Goal: Entertainment & Leisure: Consume media (video, audio)

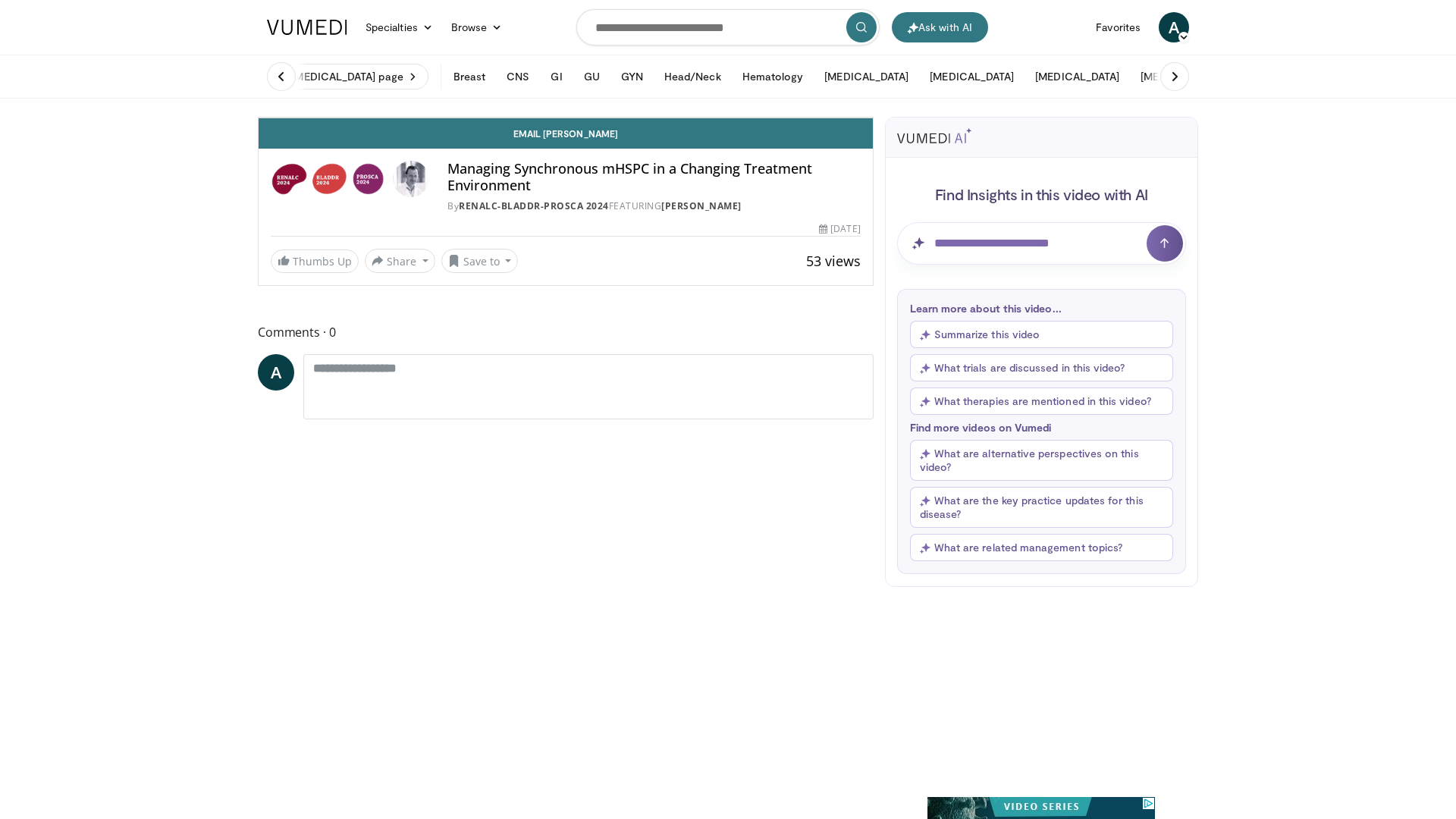
click at [873, 117] on span "Video Player" at bounding box center [858, 102] width 30 height 30
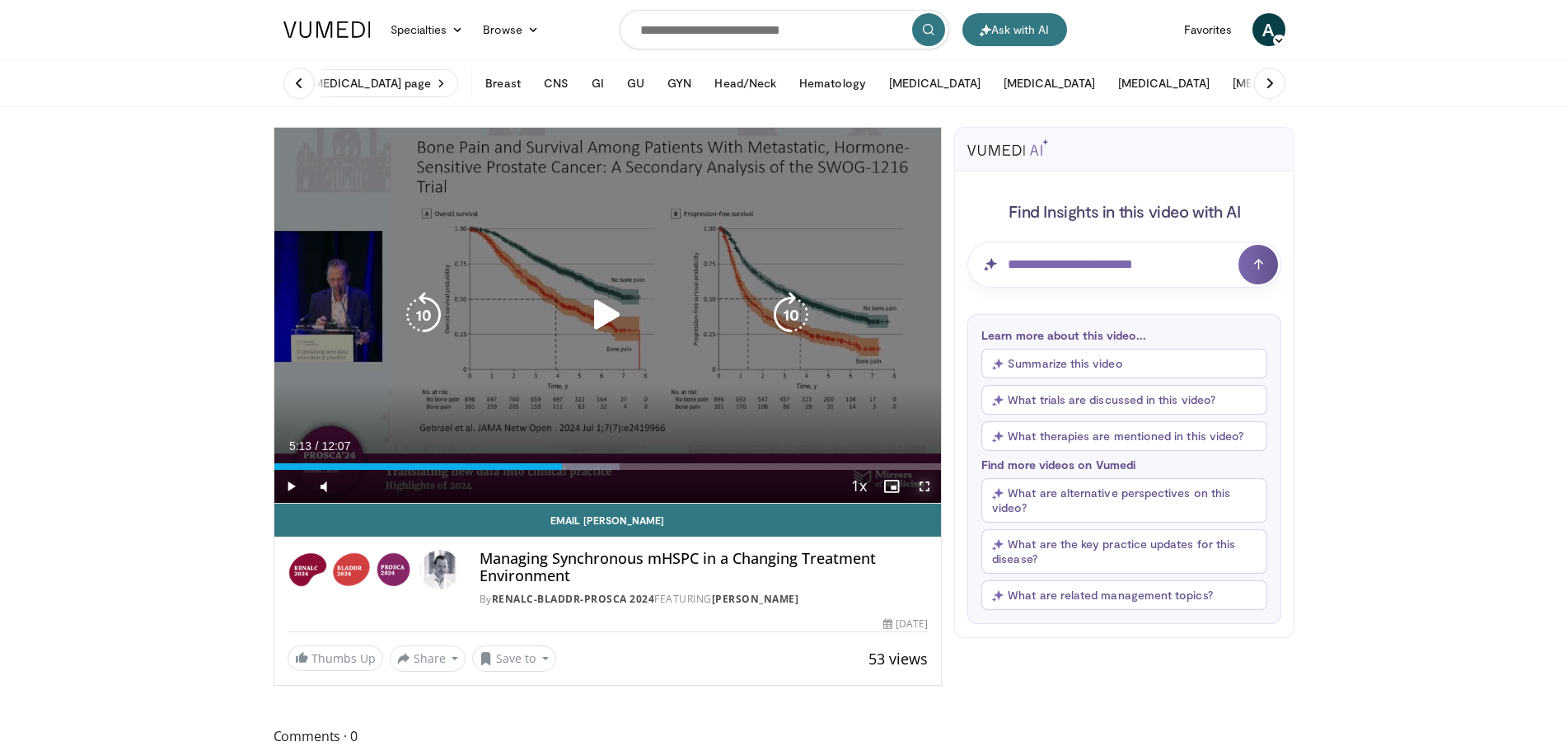
drag, startPoint x: 930, startPoint y: 485, endPoint x: 928, endPoint y: 584, distance: 99.0
click at [930, 485] on span "Video Player" at bounding box center [924, 486] width 33 height 33
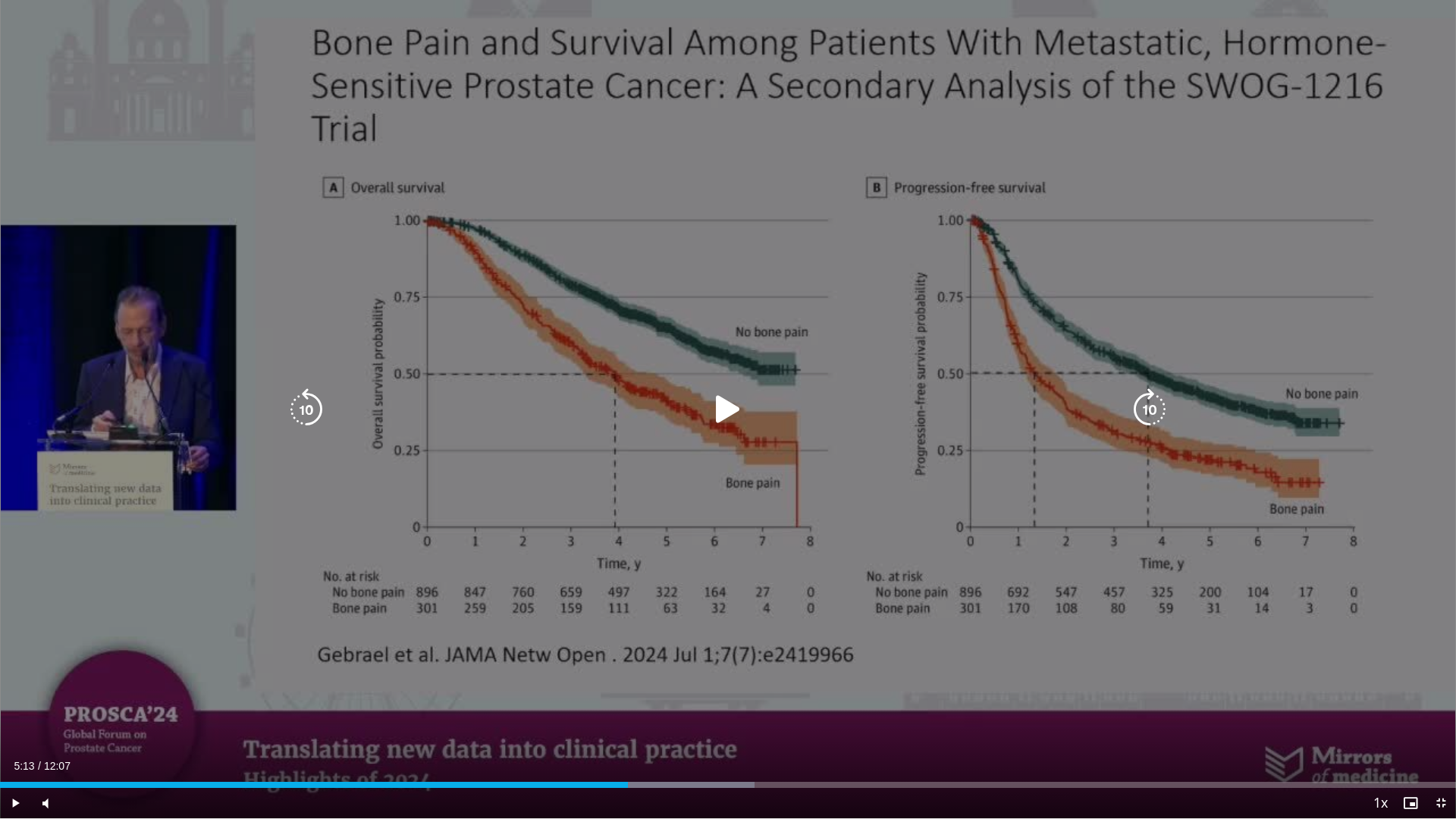
click at [737, 405] on icon "Video Player" at bounding box center [728, 410] width 42 height 42
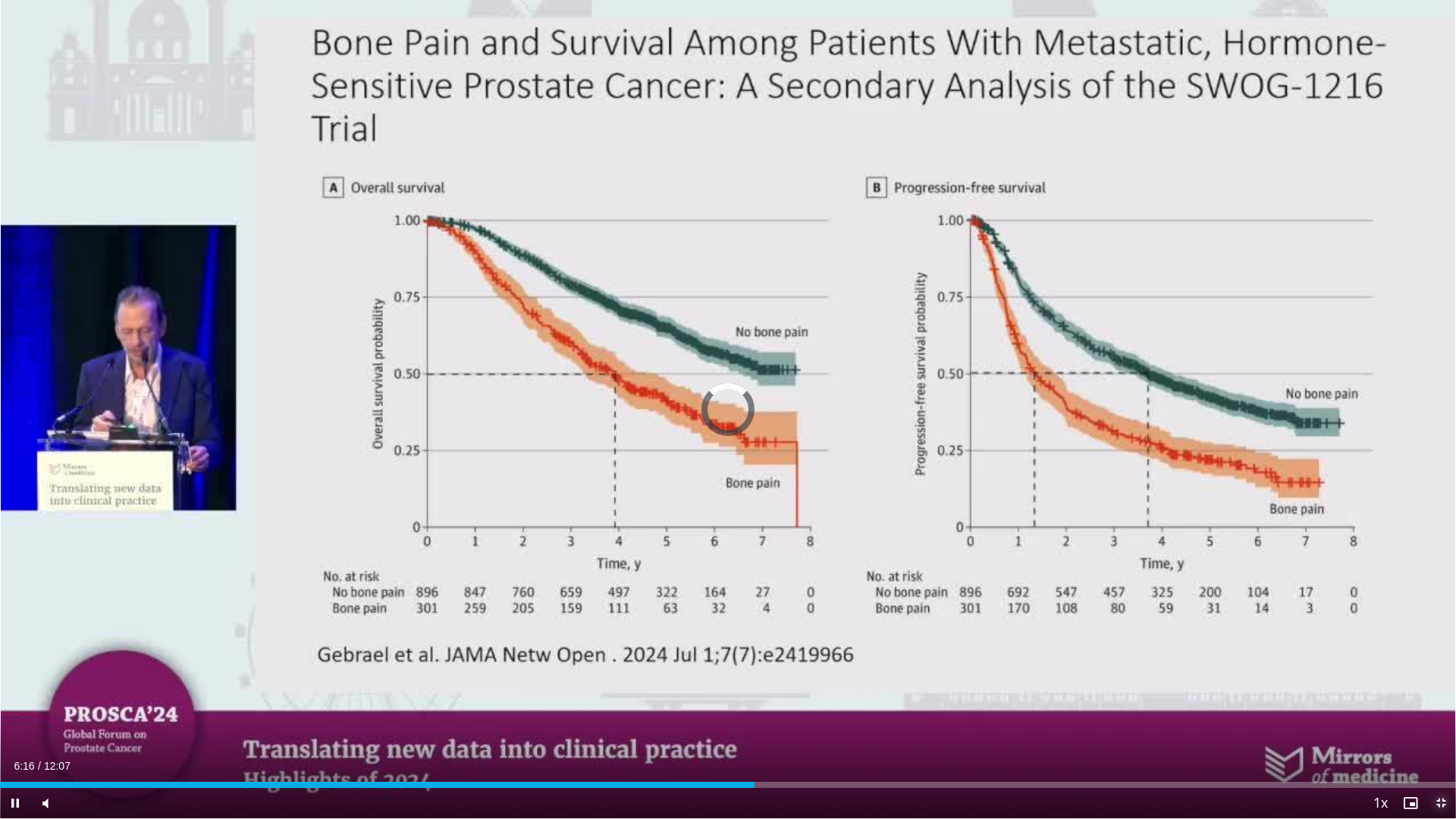
click at [1442, 800] on span "Video Player" at bounding box center [1441, 803] width 30 height 30
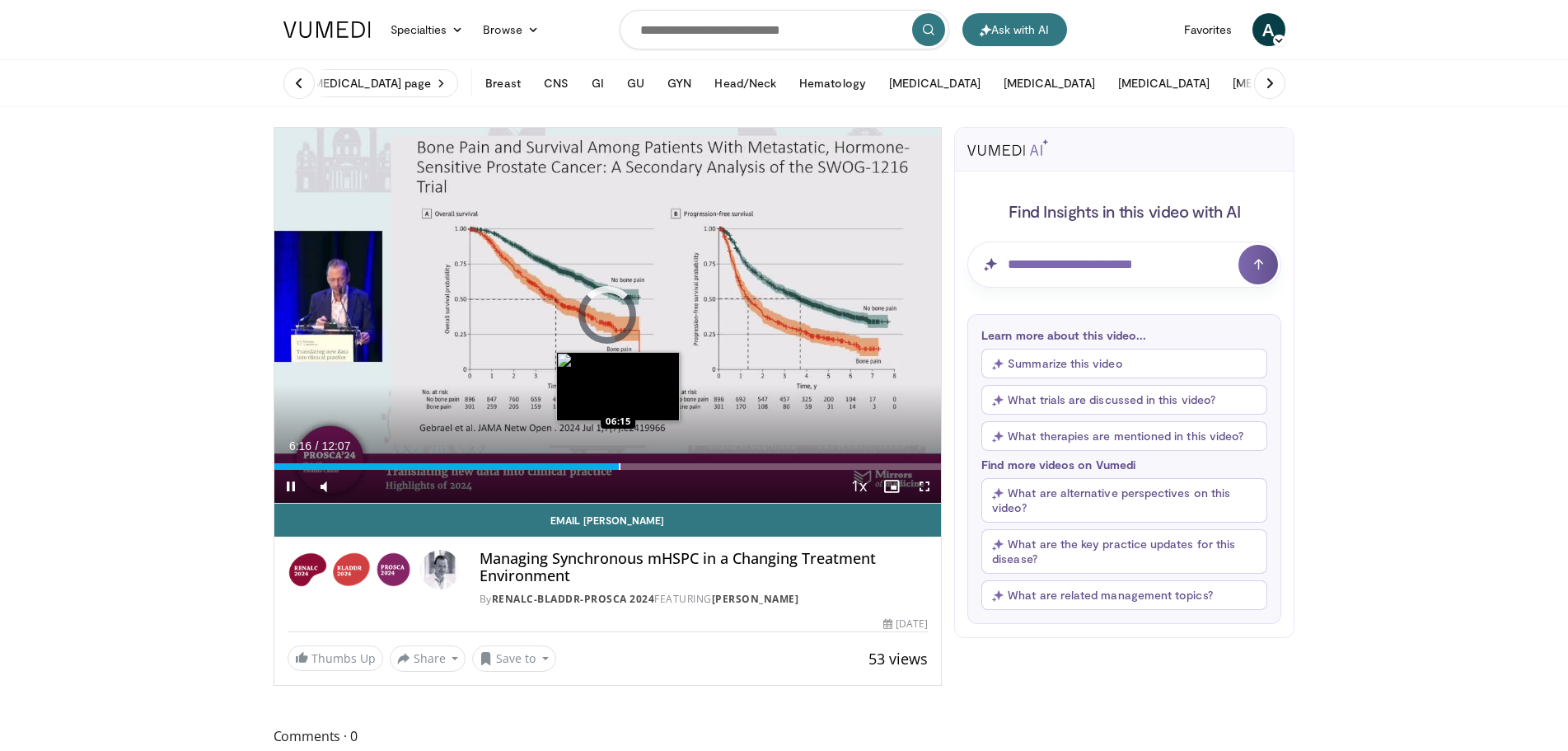
click at [619, 467] on div "Progress Bar" at bounding box center [620, 467] width 2 height 7
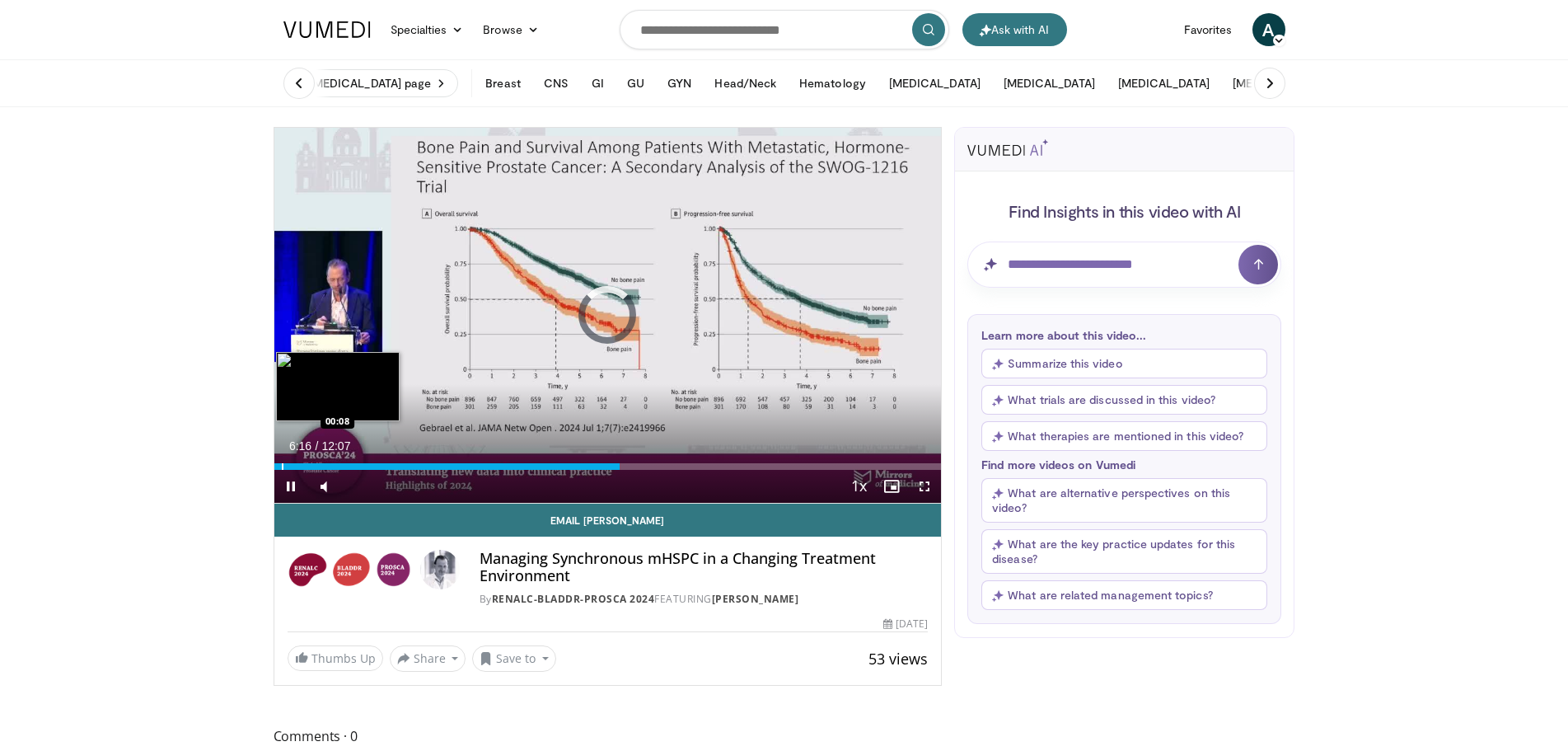
click at [281, 460] on div "Loaded : 51.84% 06:16 00:08" at bounding box center [608, 462] width 668 height 15
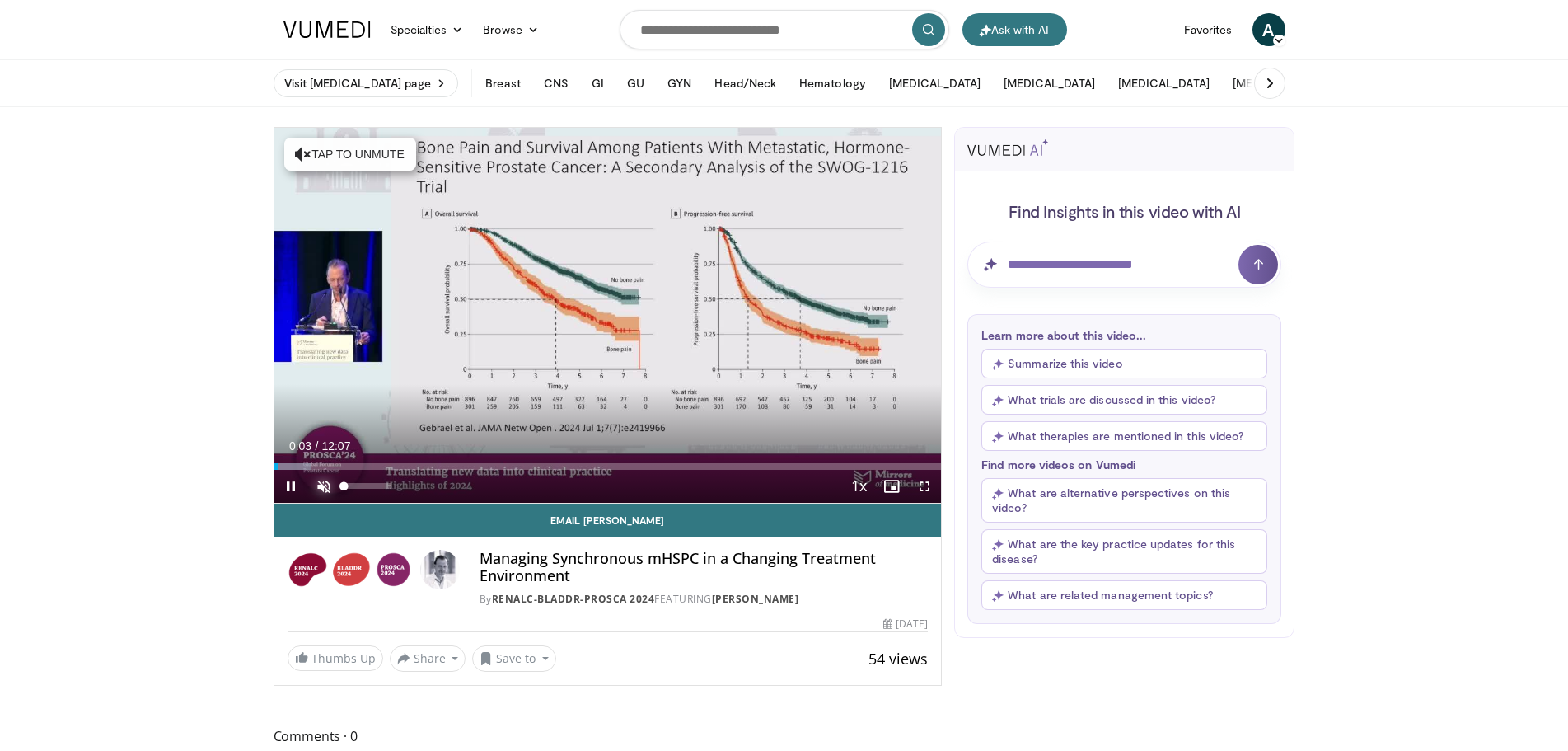
click at [324, 485] on span "Video Player" at bounding box center [324, 486] width 33 height 33
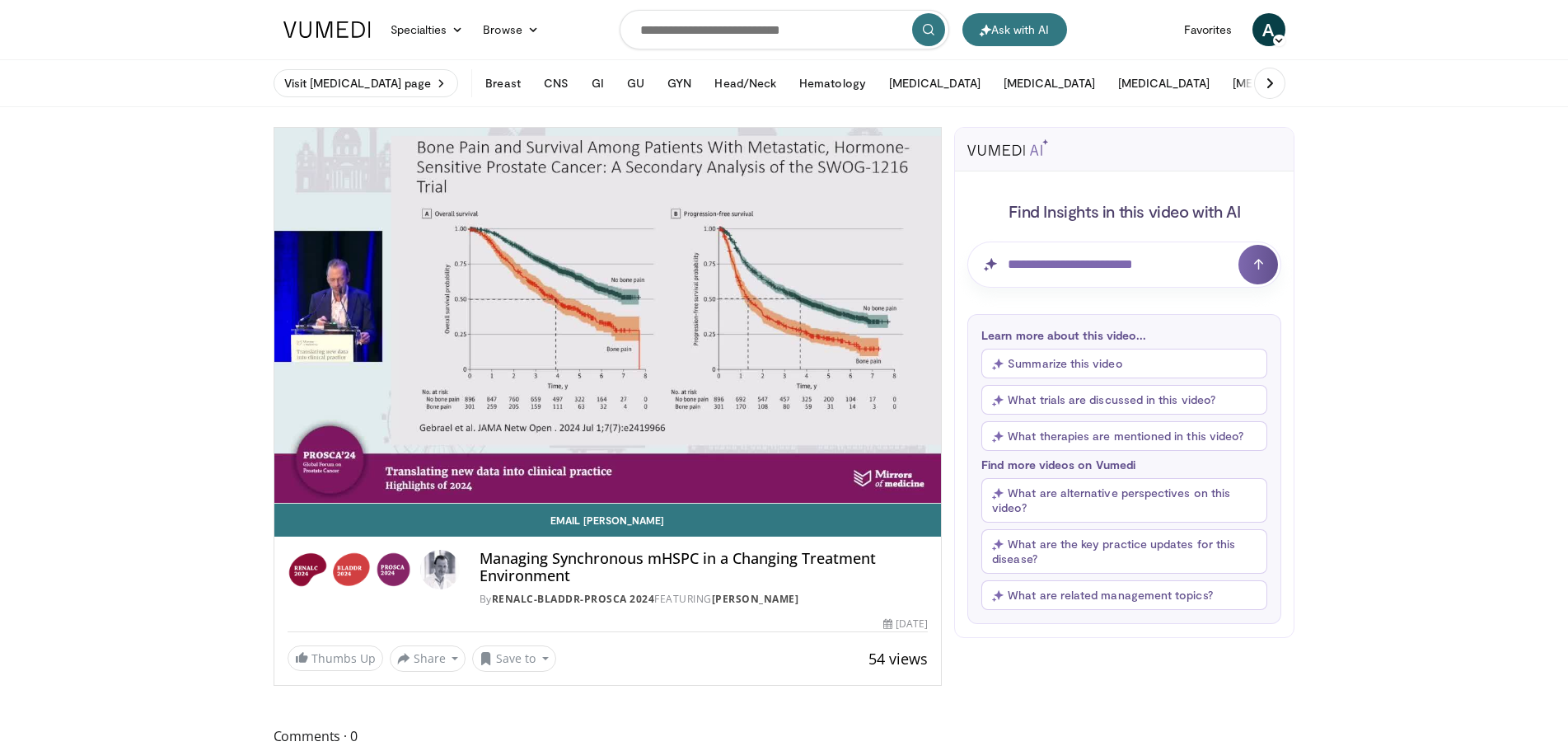
click at [1121, 371] on button "Summarize this video" at bounding box center [1125, 363] width 286 height 30
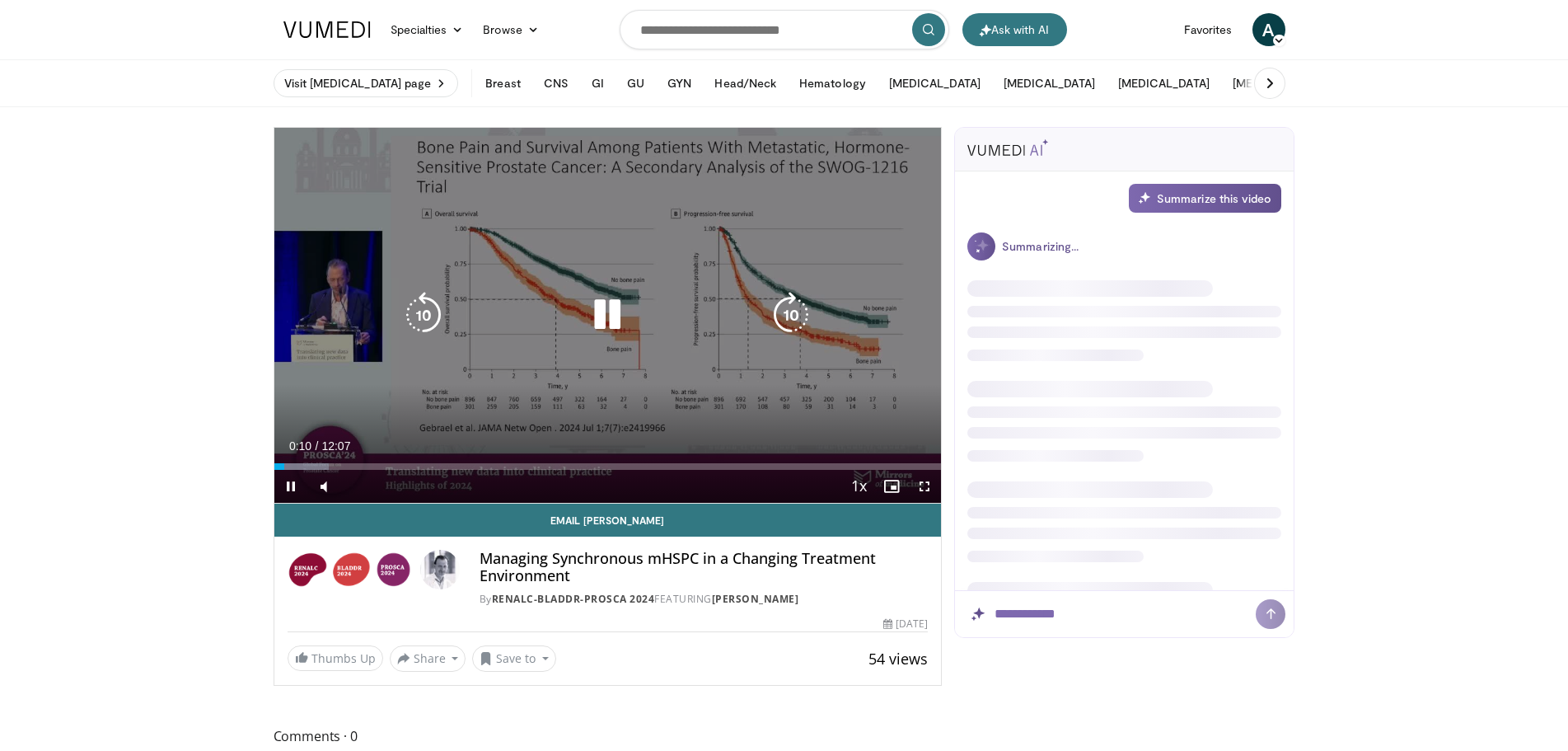
click at [611, 314] on icon "Video Player" at bounding box center [607, 315] width 46 height 46
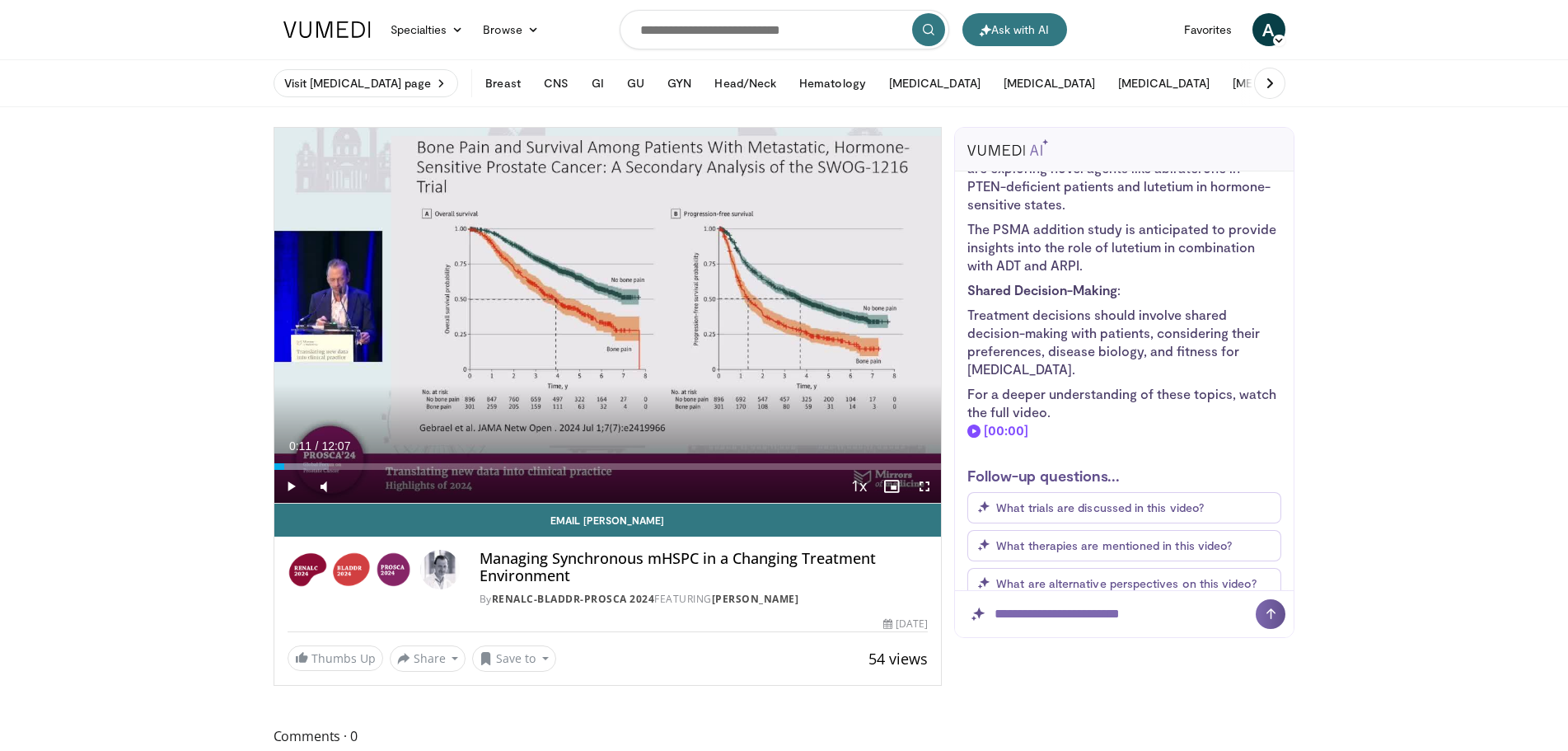
scroll to position [1072, 0]
